Goal: Task Accomplishment & Management: Use online tool/utility

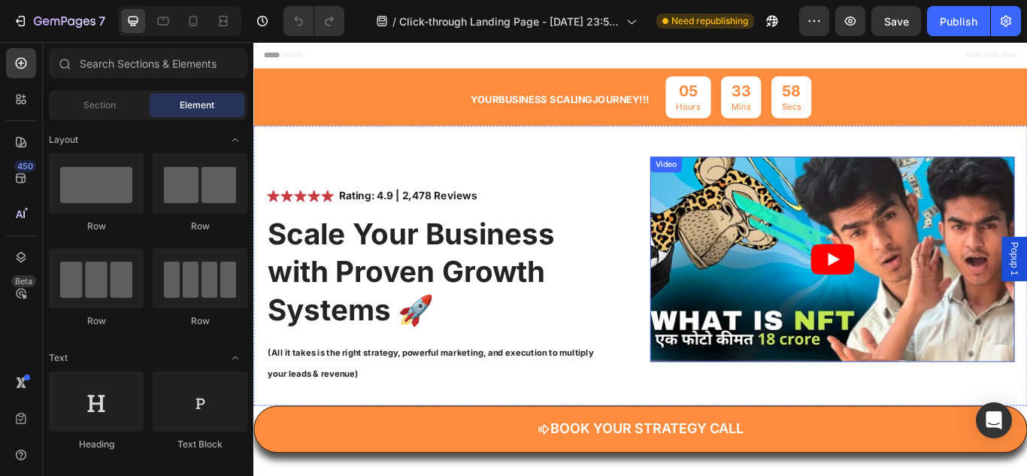
click at [882, 262] on article at bounding box center [928, 295] width 425 height 239
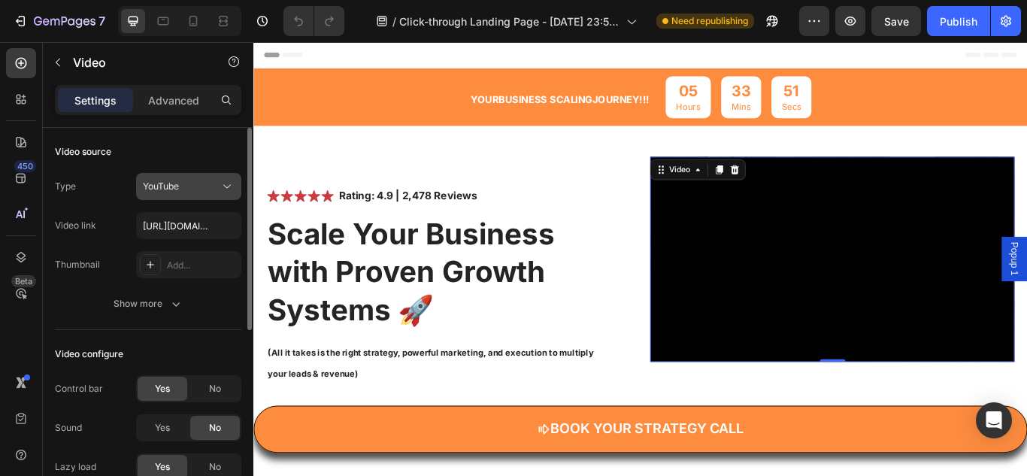
click at [211, 183] on div "YouTube" at bounding box center [181, 187] width 77 height 14
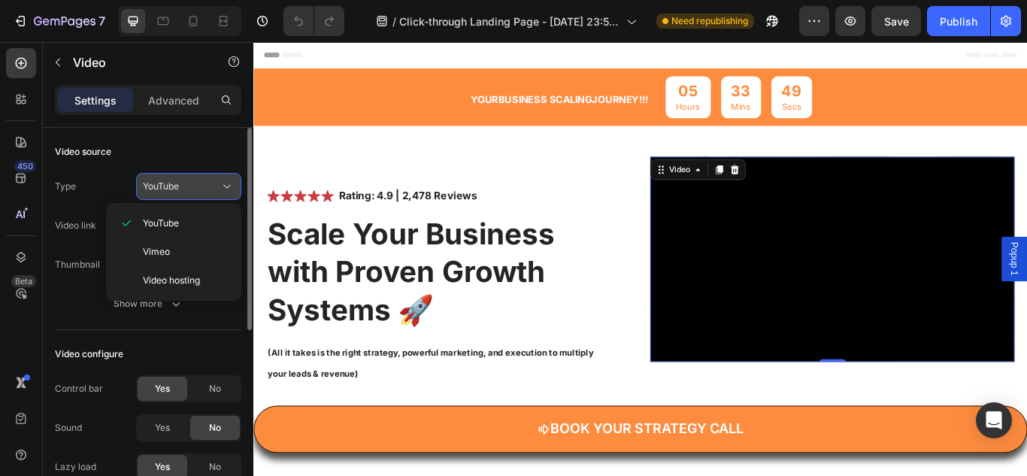
click at [211, 183] on div "YouTube" at bounding box center [181, 187] width 77 height 14
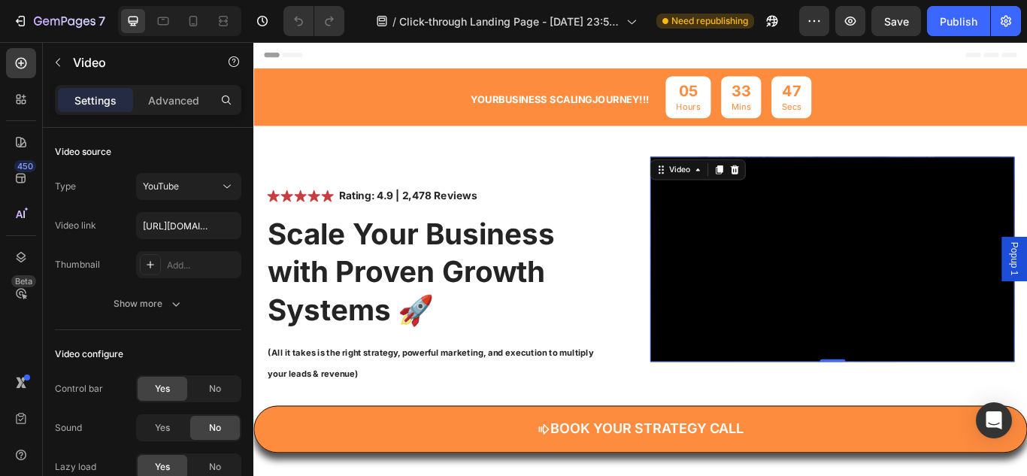
scroll to position [364, 0]
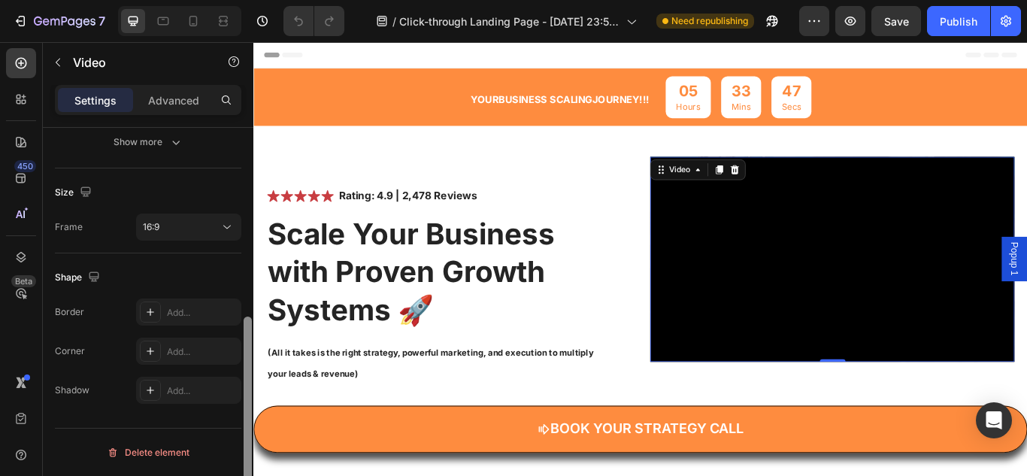
drag, startPoint x: 252, startPoint y: 183, endPoint x: 244, endPoint y: 218, distance: 35.4
click at [244, 218] on div at bounding box center [247, 323] width 11 height 391
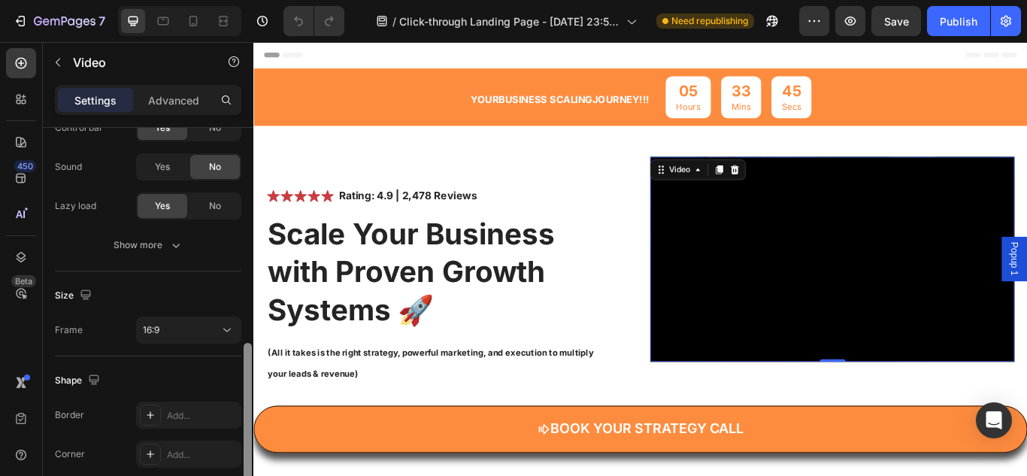
scroll to position [238, 0]
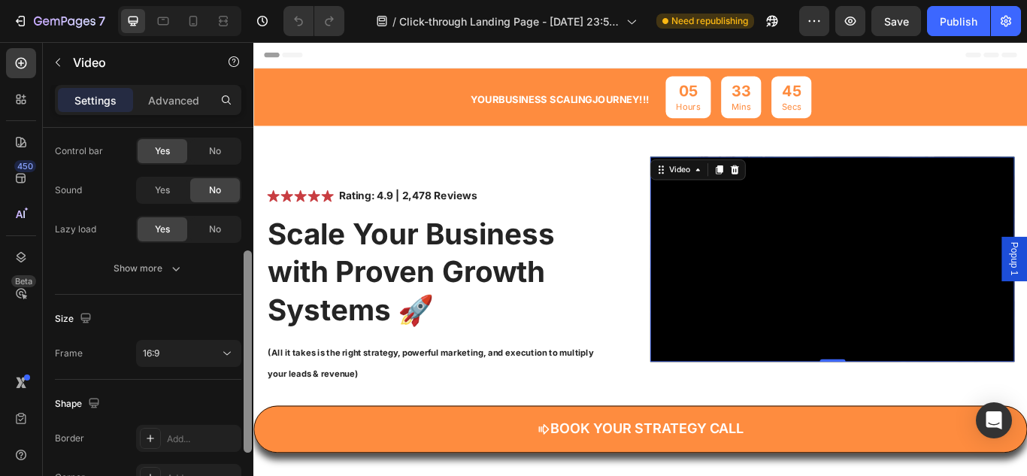
drag, startPoint x: 244, startPoint y: 336, endPoint x: 247, endPoint y: 271, distance: 65.4
click at [247, 271] on div at bounding box center [248, 351] width 8 height 202
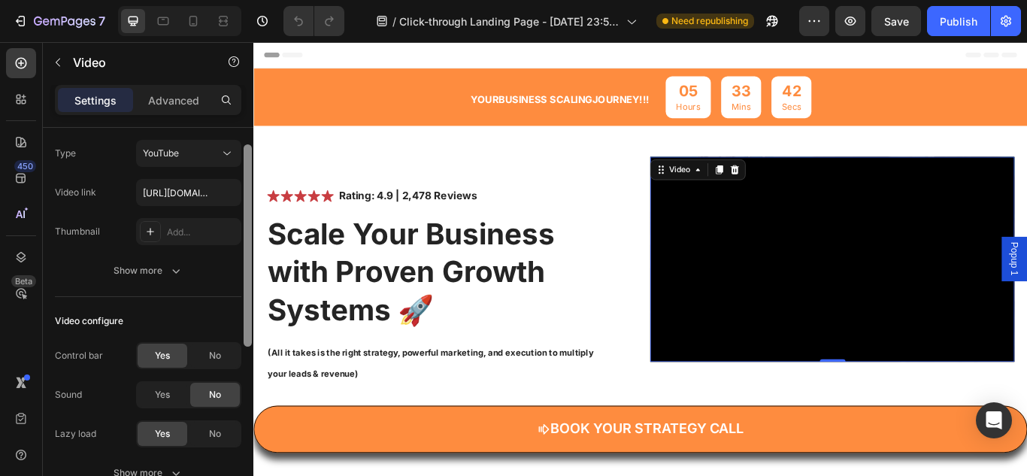
scroll to position [27, 0]
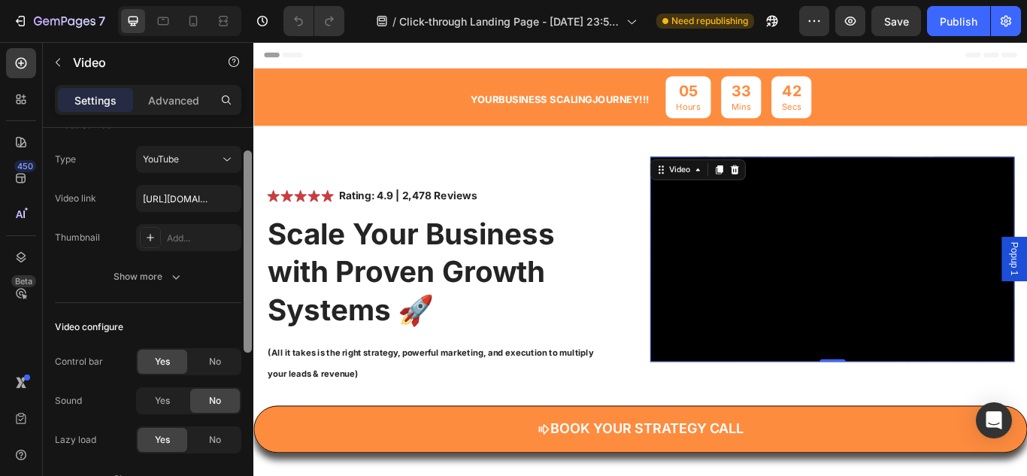
drag, startPoint x: 249, startPoint y: 304, endPoint x: 248, endPoint y: 200, distance: 104.5
click at [248, 200] on div at bounding box center [248, 251] width 8 height 202
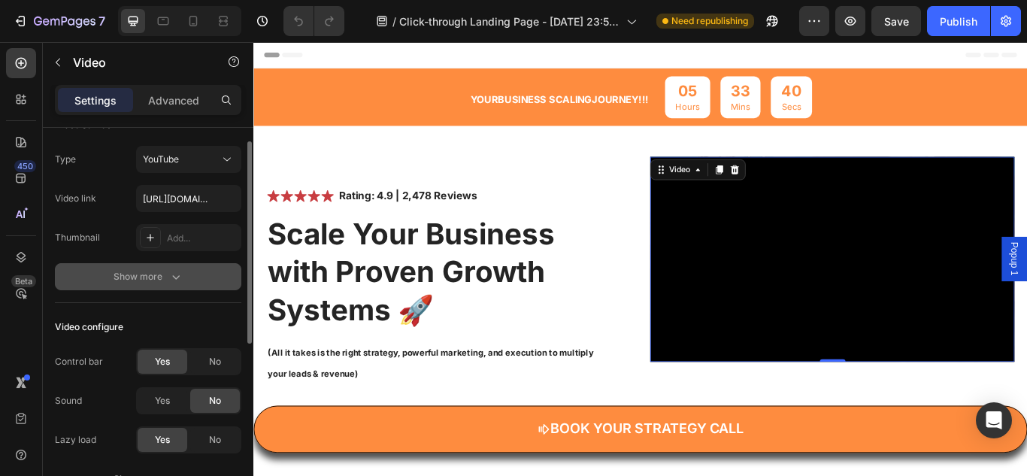
click at [177, 273] on icon "button" at bounding box center [175, 276] width 15 height 15
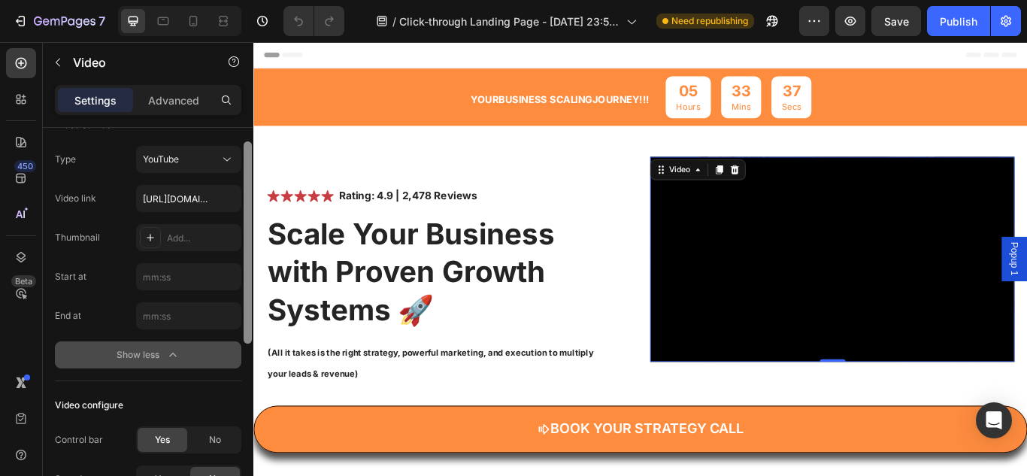
scroll to position [418, 0]
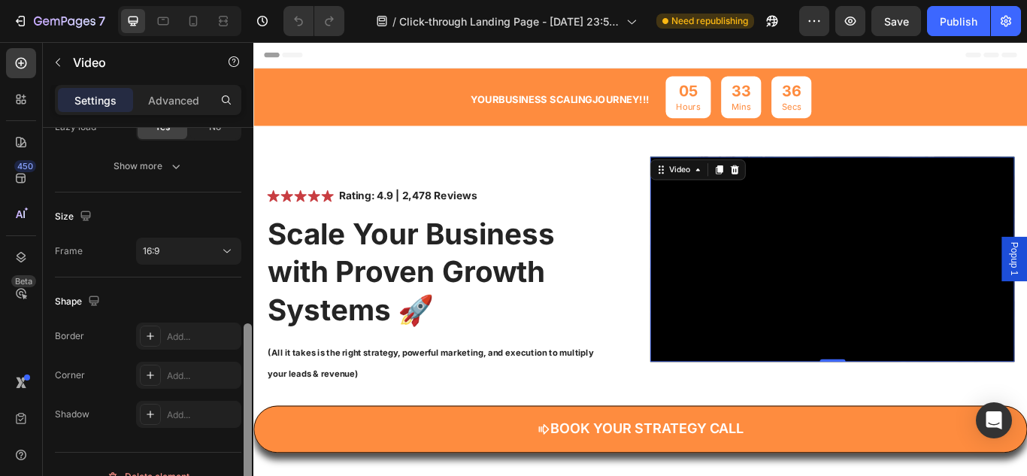
drag, startPoint x: 252, startPoint y: 253, endPoint x: 248, endPoint y: 292, distance: 39.3
click at [248, 292] on div at bounding box center [247, 323] width 11 height 391
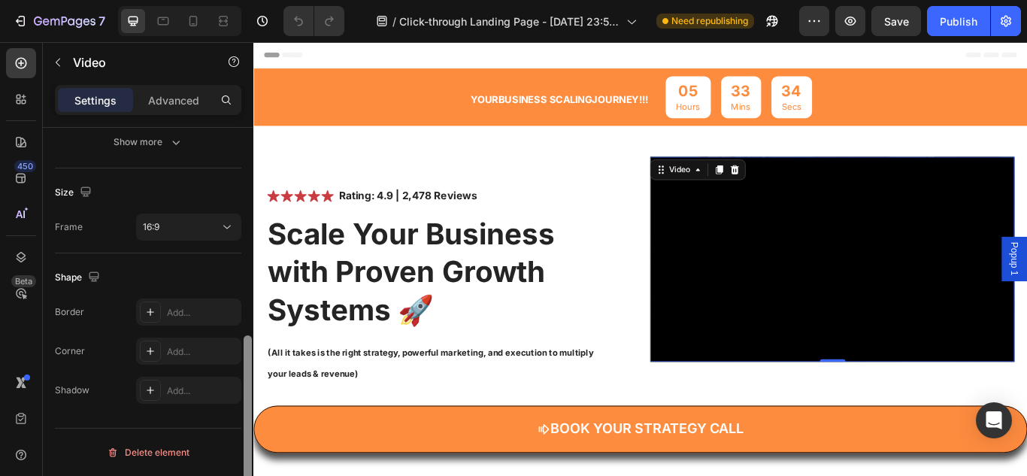
drag, startPoint x: 252, startPoint y: 357, endPoint x: 250, endPoint y: 306, distance: 51.1
click at [250, 306] on div at bounding box center [247, 323] width 11 height 391
click at [179, 111] on div "Advanced" at bounding box center [173, 100] width 75 height 24
click at [179, 104] on p "Advanced" at bounding box center [173, 100] width 51 height 16
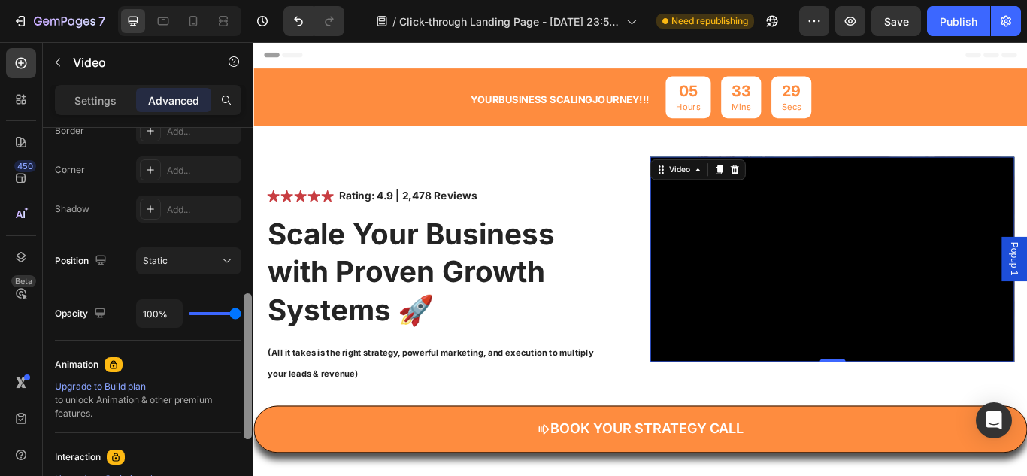
scroll to position [652, 0]
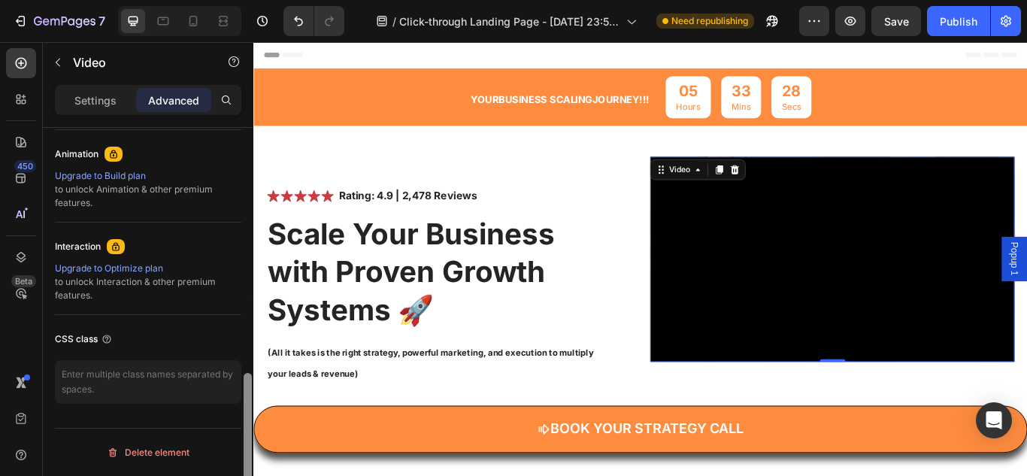
drag, startPoint x: 243, startPoint y: 386, endPoint x: 243, endPoint y: 367, distance: 19.5
click at [243, 367] on div at bounding box center [247, 323] width 11 height 391
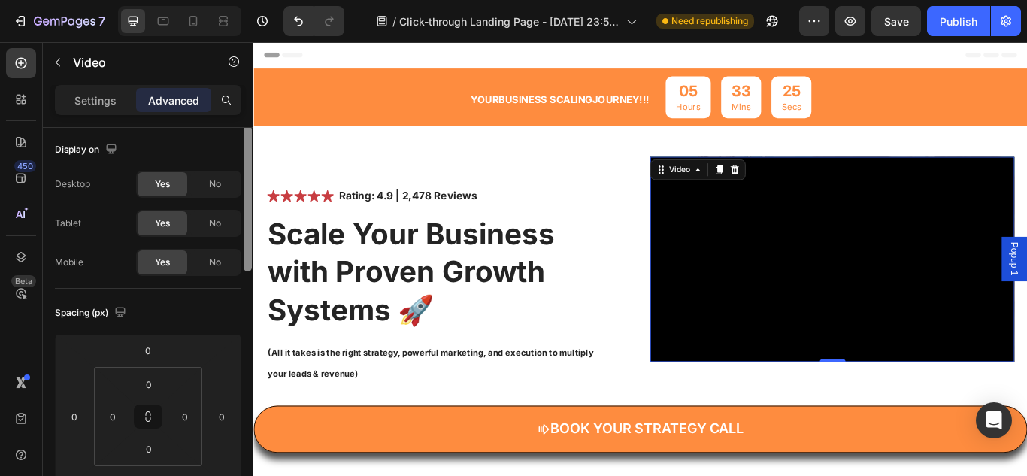
scroll to position [0, 0]
drag, startPoint x: 244, startPoint y: 391, endPoint x: 242, endPoint y: 104, distance: 286.4
click at [242, 104] on div "Settings Advanced Display on Desktop Yes No Tablet Yes No Mobile Yes No Spacing…" at bounding box center [148, 302] width 210 height 434
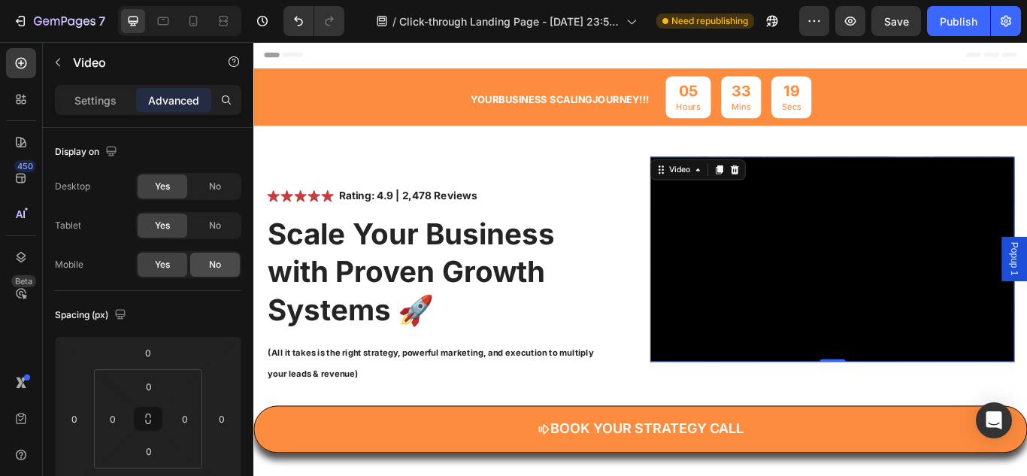
click at [213, 268] on span "No" at bounding box center [215, 265] width 12 height 14
click at [213, 236] on div "No" at bounding box center [215, 225] width 50 height 24
drag, startPoint x: 217, startPoint y: 190, endPoint x: 446, endPoint y: 41, distance: 273.7
click at [217, 190] on span "No" at bounding box center [215, 187] width 12 height 14
click at [219, 190] on span "No" at bounding box center [215, 187] width 12 height 14
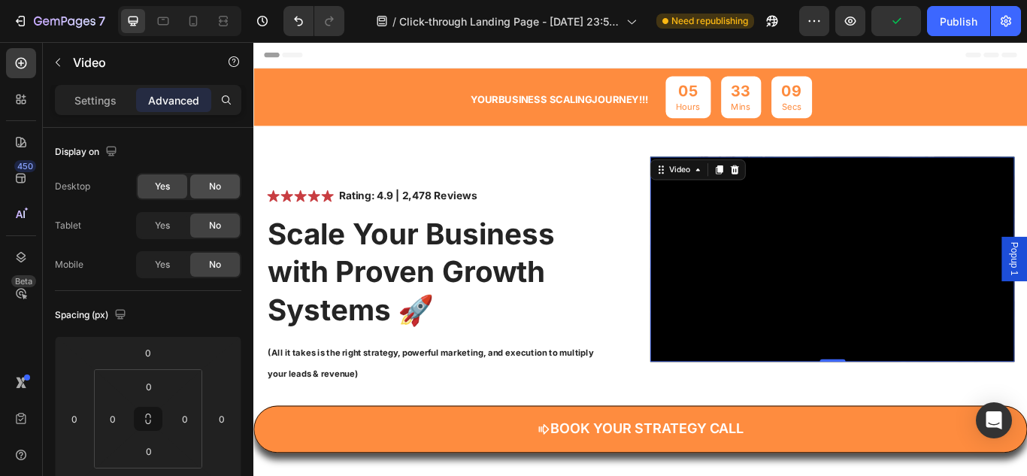
click at [215, 189] on span "No" at bounding box center [215, 187] width 12 height 14
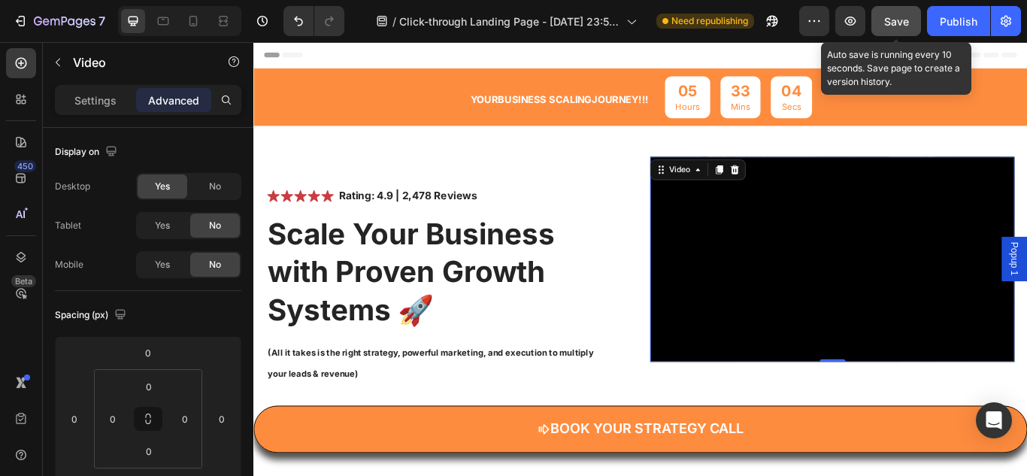
click at [899, 19] on span "Save" at bounding box center [896, 21] width 25 height 13
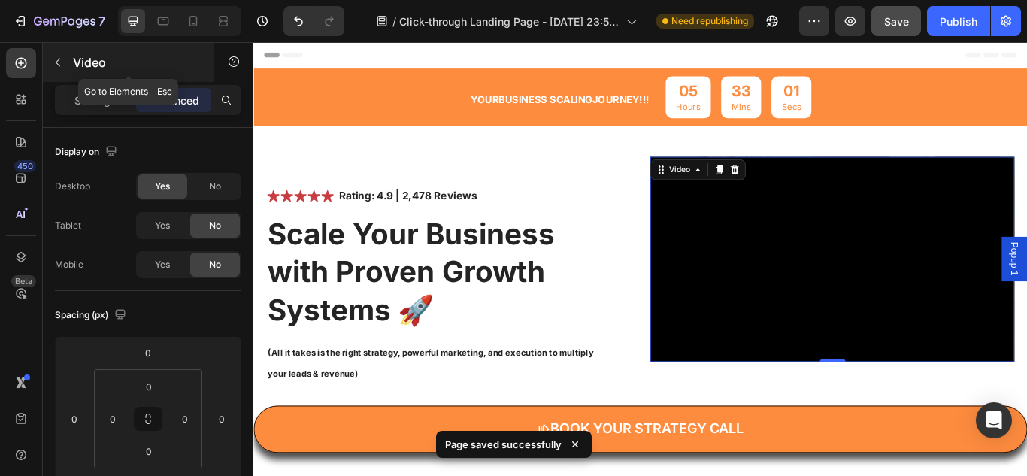
click at [59, 66] on icon "button" at bounding box center [58, 62] width 12 height 12
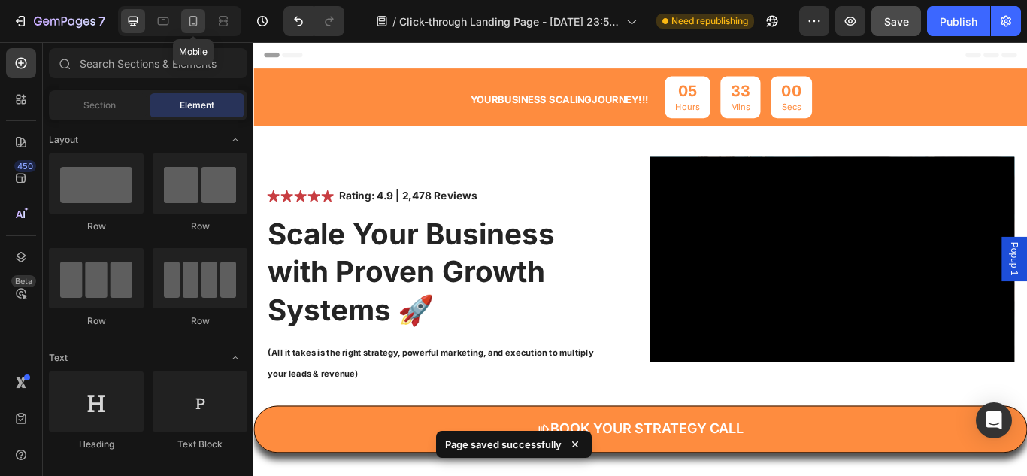
click at [188, 23] on icon at bounding box center [193, 21] width 15 height 15
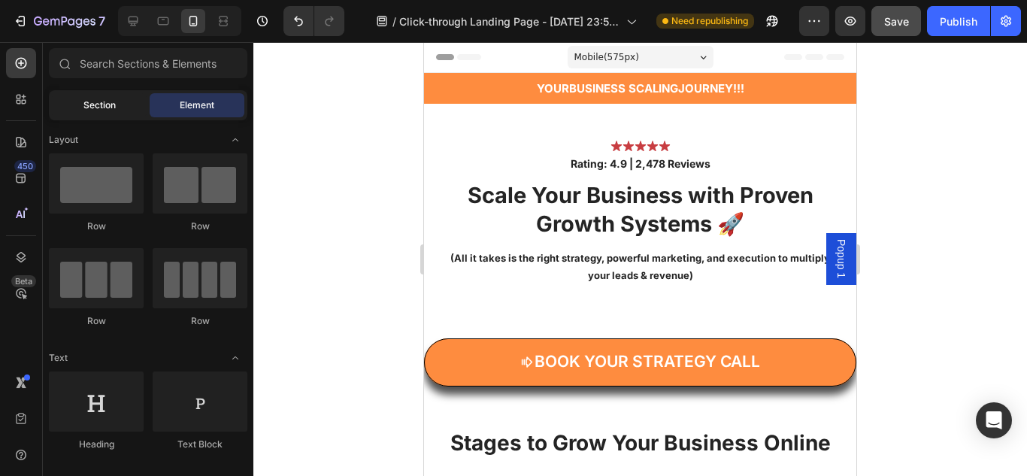
click at [98, 98] on span "Section" at bounding box center [99, 105] width 32 height 14
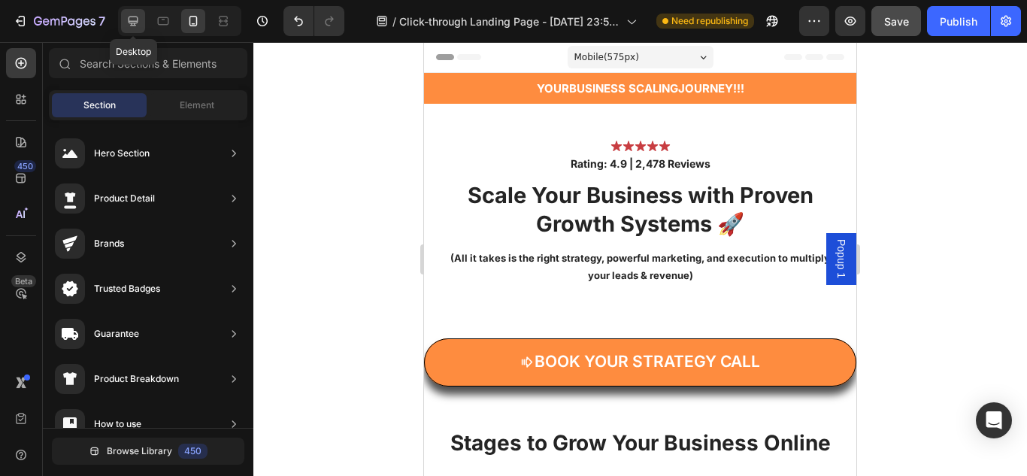
click at [132, 26] on icon at bounding box center [134, 22] width 10 height 10
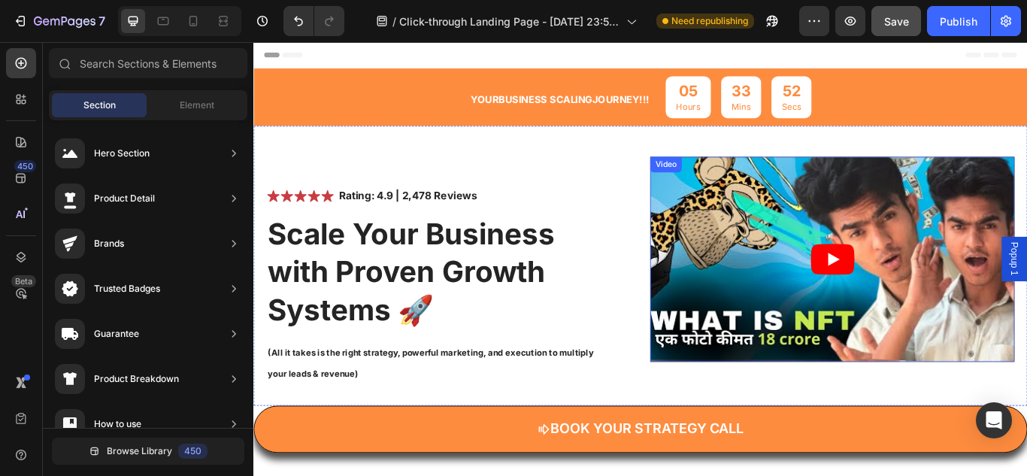
click at [895, 269] on article at bounding box center [928, 295] width 425 height 239
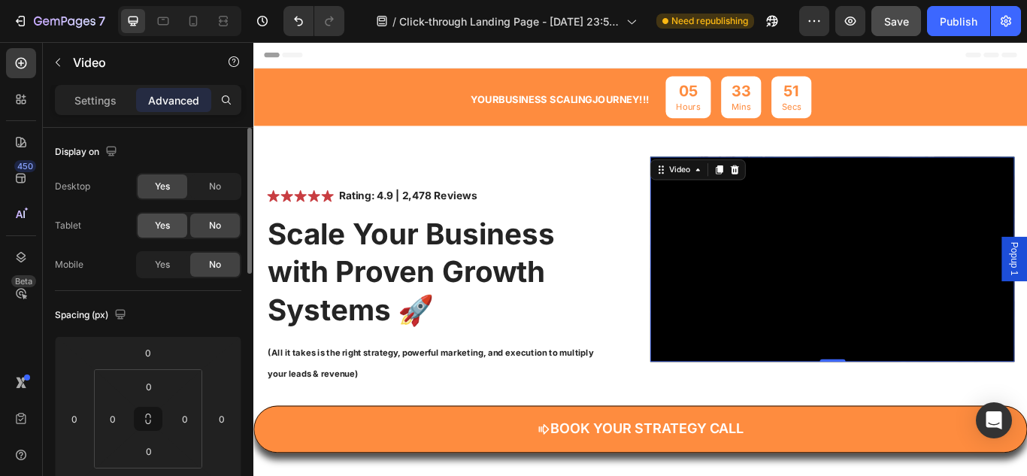
click at [166, 226] on span "Yes" at bounding box center [162, 226] width 15 height 14
click at [167, 274] on div "Yes" at bounding box center [163, 265] width 50 height 24
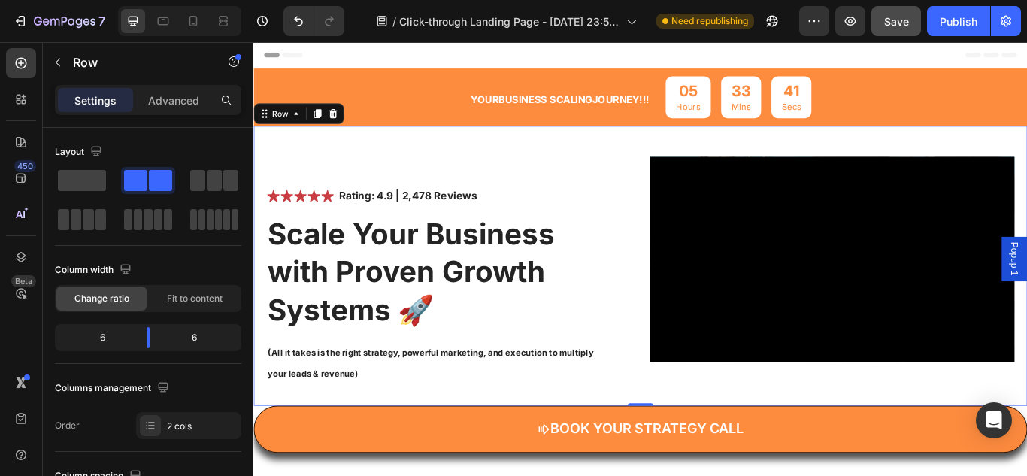
click at [186, 33] on div at bounding box center [179, 21] width 123 height 30
click at [192, 25] on icon at bounding box center [193, 21] width 15 height 15
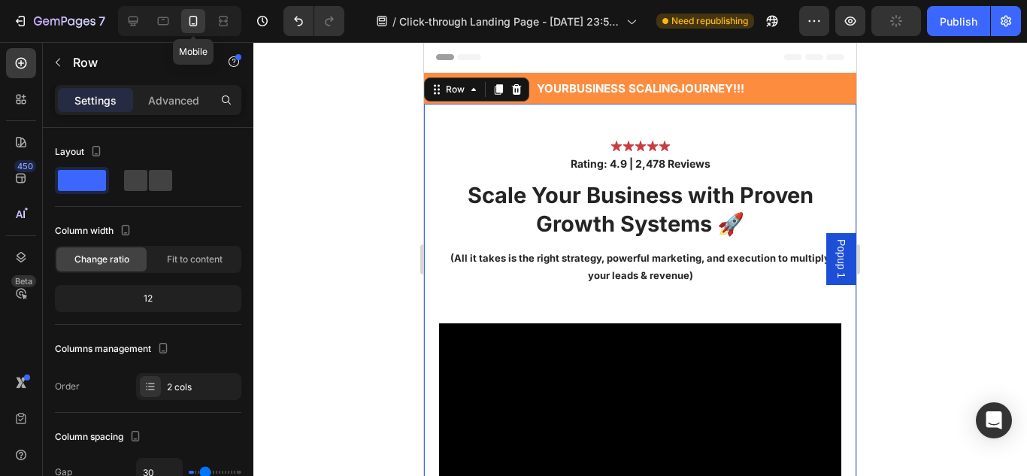
type input "0"
type input "100%"
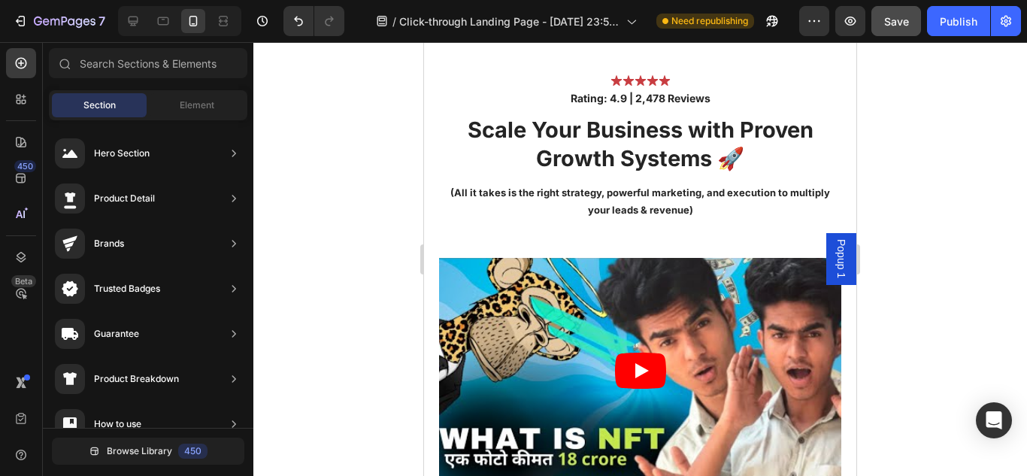
scroll to position [222, 0]
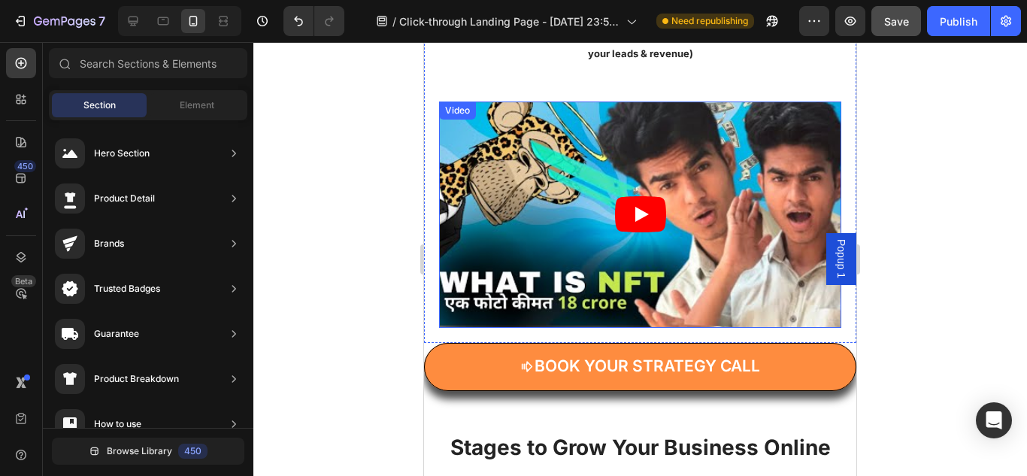
click at [588, 216] on article at bounding box center [640, 214] width 402 height 226
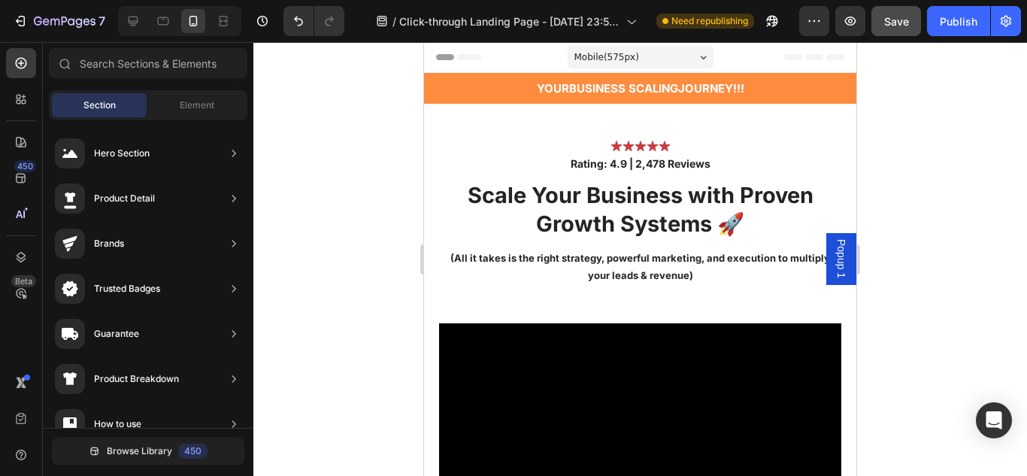
scroll to position [241, 0]
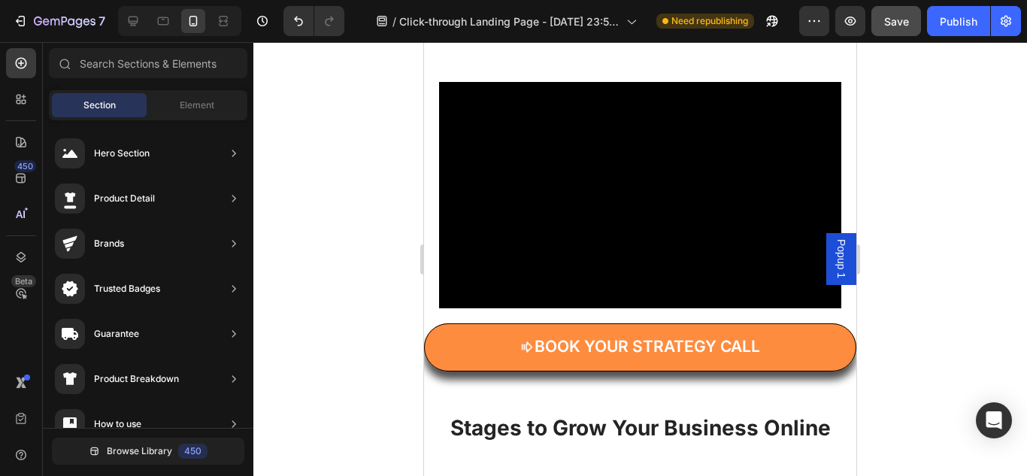
click at [317, 107] on div at bounding box center [639, 259] width 773 height 434
click at [185, 101] on span "Element" at bounding box center [197, 105] width 35 height 14
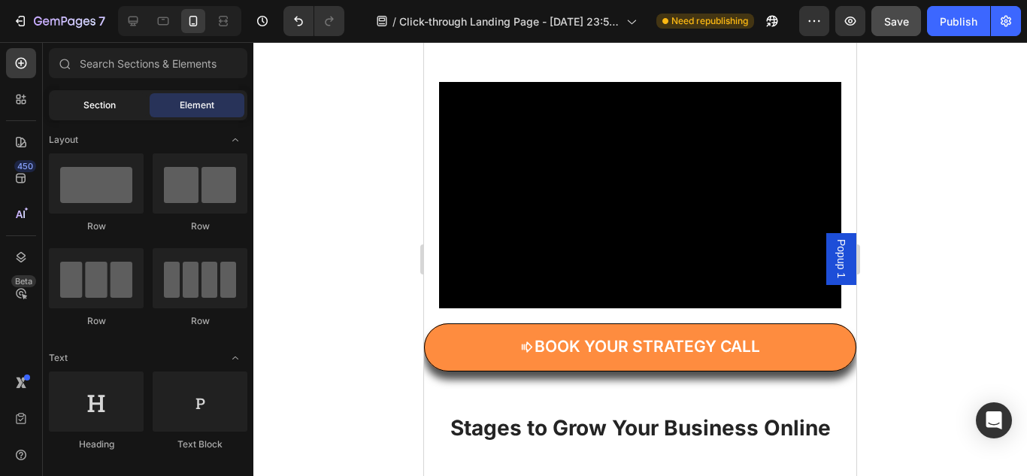
click at [107, 102] on span "Section" at bounding box center [99, 105] width 32 height 14
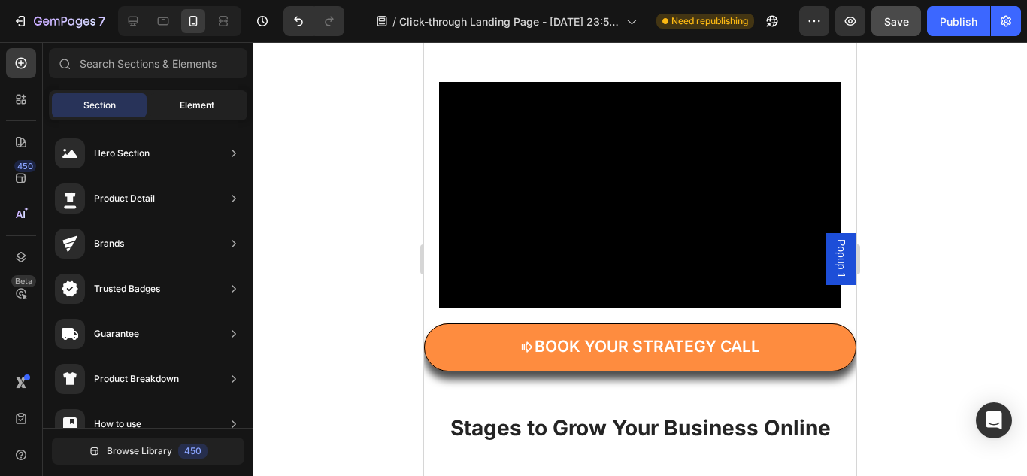
click at [243, 95] on div "Element" at bounding box center [197, 105] width 95 height 24
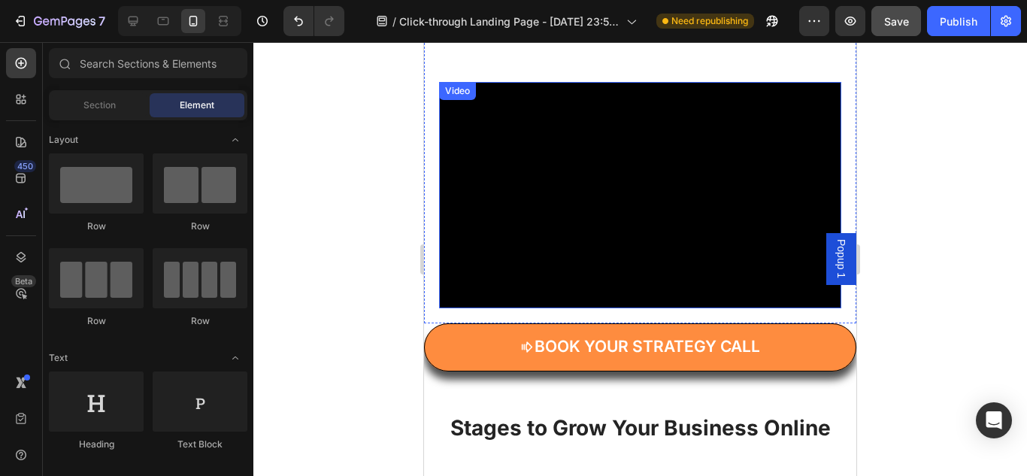
click at [456, 97] on div "Video" at bounding box center [457, 91] width 31 height 14
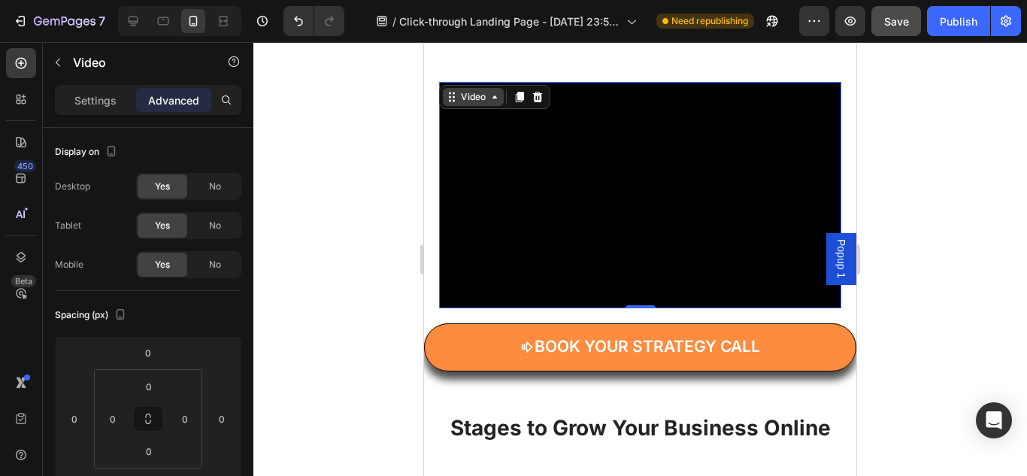
click at [492, 101] on icon at bounding box center [495, 97] width 12 height 12
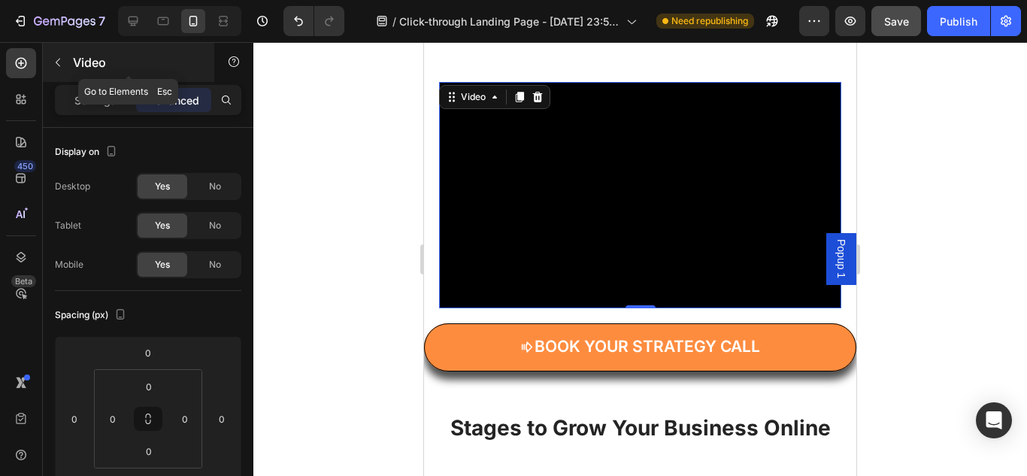
click at [58, 61] on icon "button" at bounding box center [58, 63] width 5 height 8
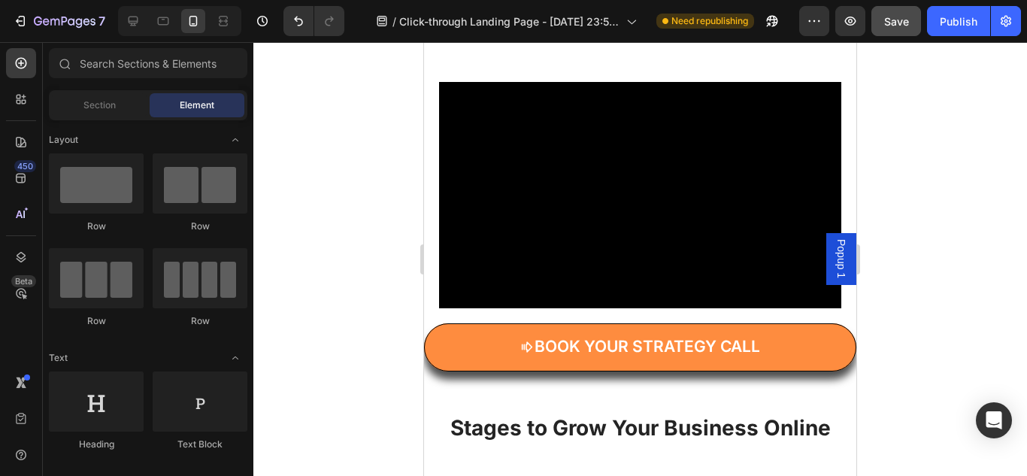
click at [58, 61] on icon at bounding box center [64, 63] width 12 height 12
drag, startPoint x: 84, startPoint y: 115, endPoint x: 91, endPoint y: 159, distance: 44.9
click at [91, 159] on div "Sections(18) Elements(83) Section Element Hero Section Product Detail Brands Tr…" at bounding box center [148, 260] width 210 height 424
click at [80, 350] on div "Layout" at bounding box center [148, 357] width 198 height 15
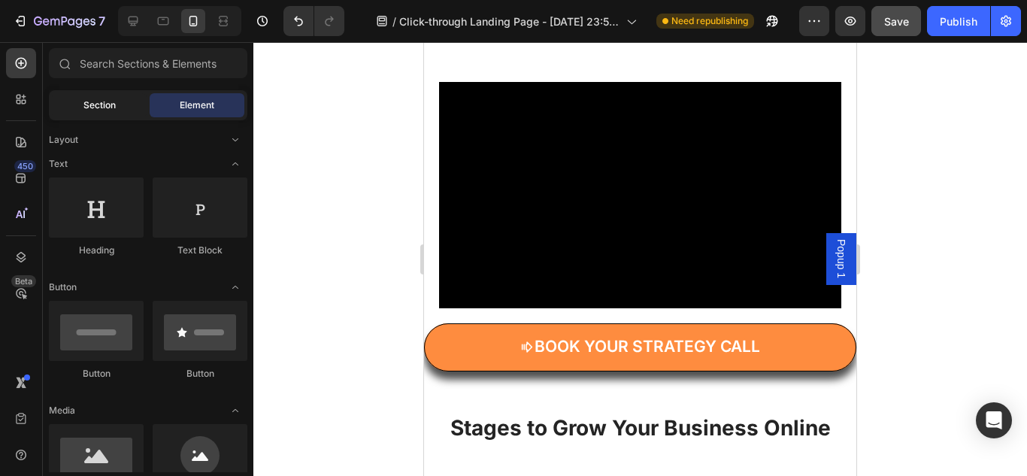
click at [110, 110] on span "Section" at bounding box center [99, 105] width 32 height 14
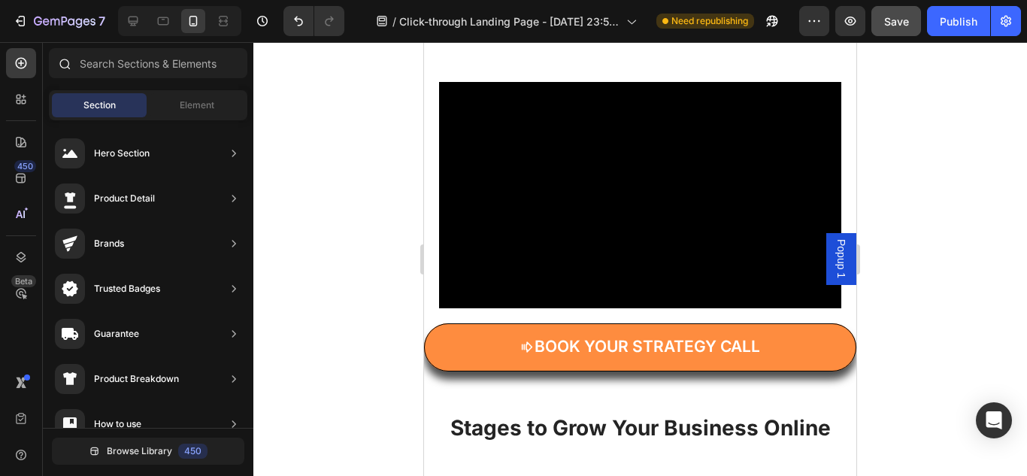
click at [77, 71] on div at bounding box center [64, 63] width 30 height 30
click at [76, 60] on div at bounding box center [64, 63] width 30 height 30
click at [68, 59] on icon at bounding box center [64, 63] width 12 height 12
click at [17, 17] on icon "button" at bounding box center [20, 21] width 15 height 15
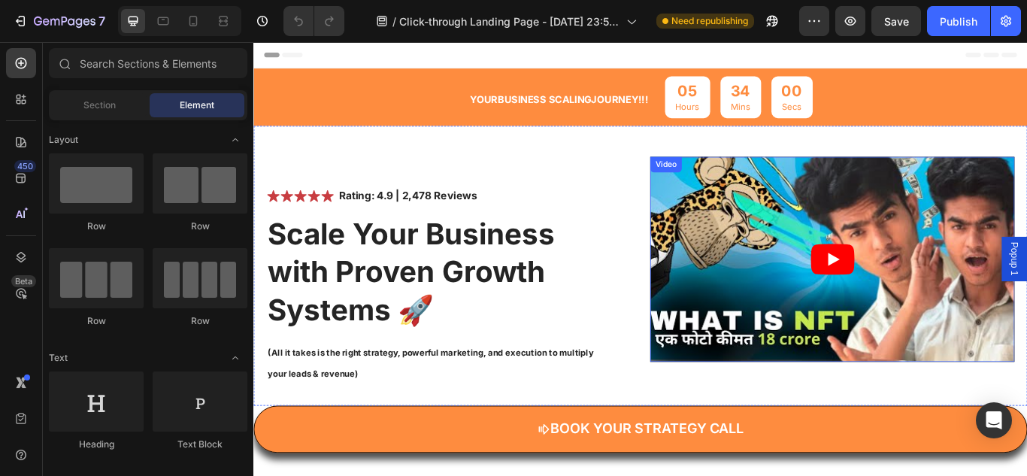
click at [919, 301] on icon "Play" at bounding box center [928, 295] width 51 height 36
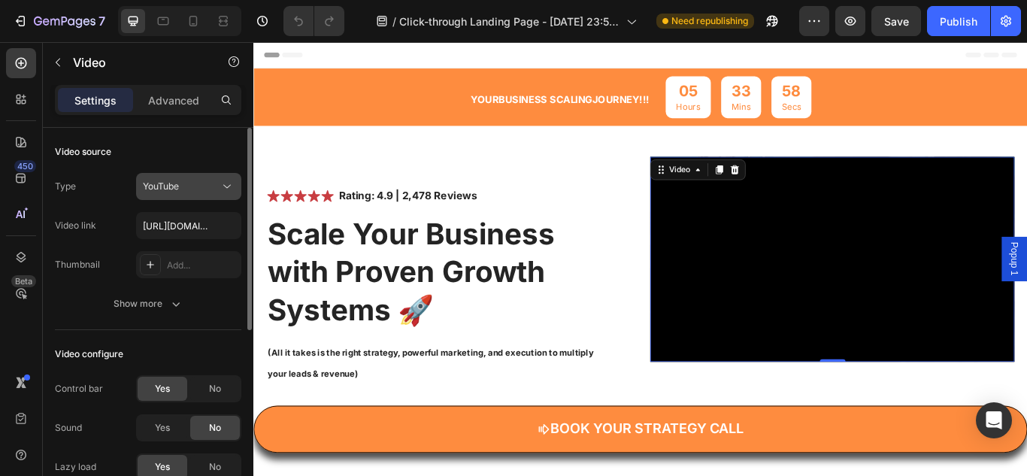
click at [219, 186] on icon at bounding box center [226, 186] width 15 height 15
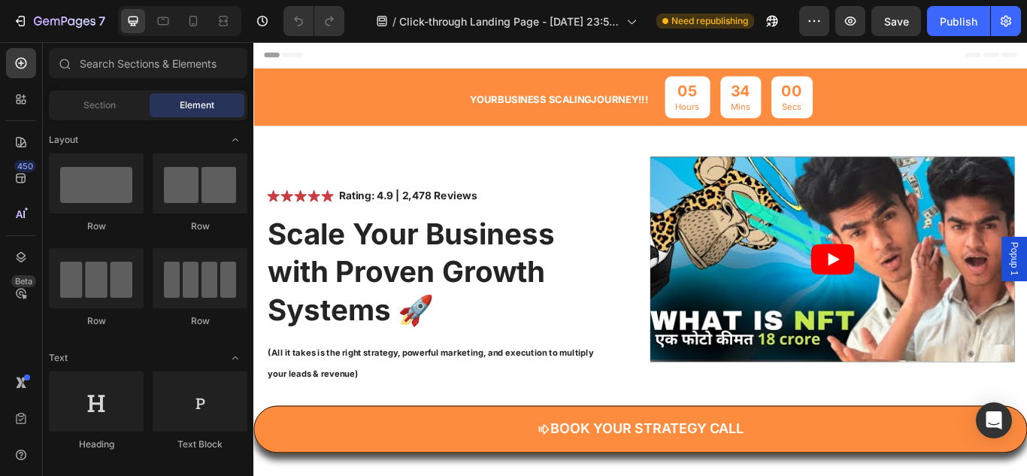
drag, startPoint x: 1154, startPoint y: 477, endPoint x: 1251, endPoint y: 42, distance: 445.3
